Goal: Check status: Check status

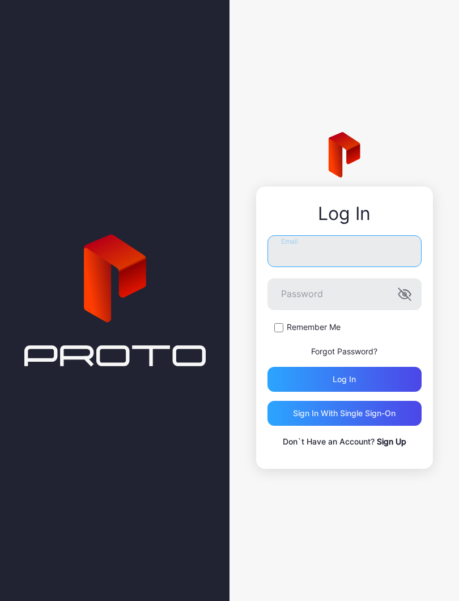
type input "**********"
click at [344, 379] on button "Log in" at bounding box center [345, 379] width 154 height 25
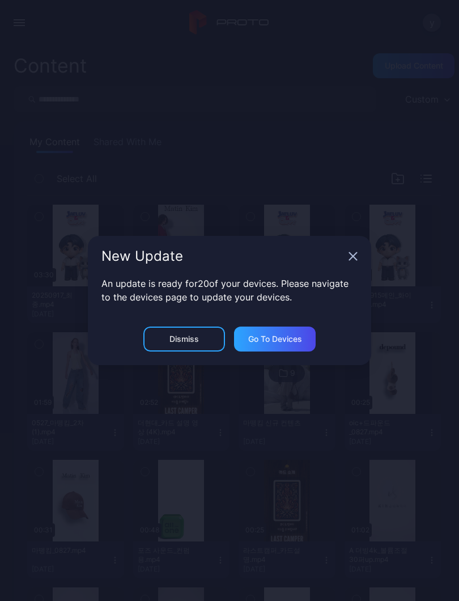
click at [350, 255] on icon "button" at bounding box center [353, 256] width 9 height 9
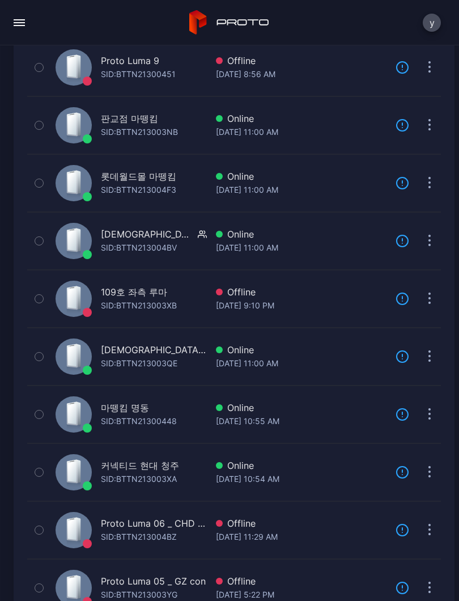
scroll to position [212, 0]
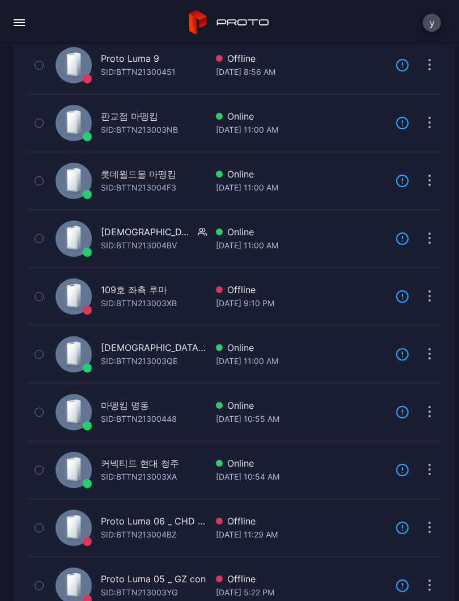
click at [113, 413] on div "SID: BTTN21300448" at bounding box center [139, 419] width 76 height 14
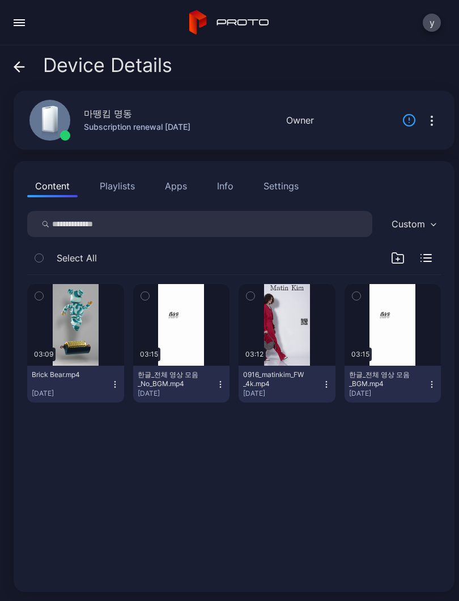
click at [281, 343] on button "button" at bounding box center [287, 325] width 97 height 82
